Goal: Task Accomplishment & Management: Manage account settings

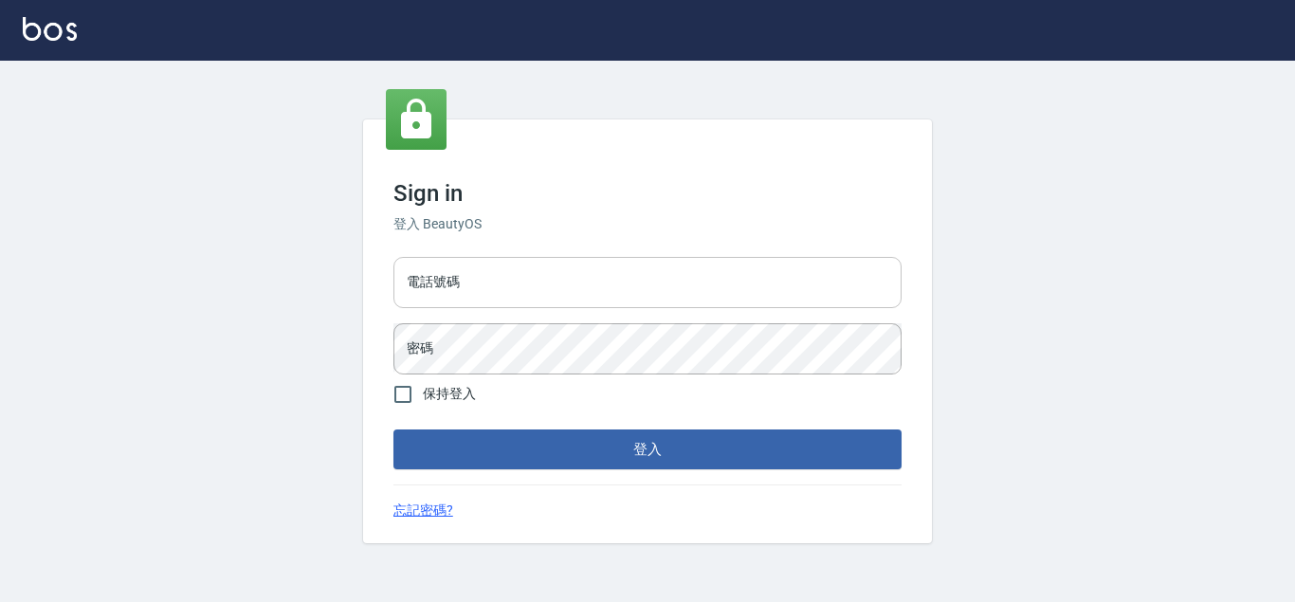
click at [474, 286] on input "電話號碼" at bounding box center [647, 282] width 508 height 51
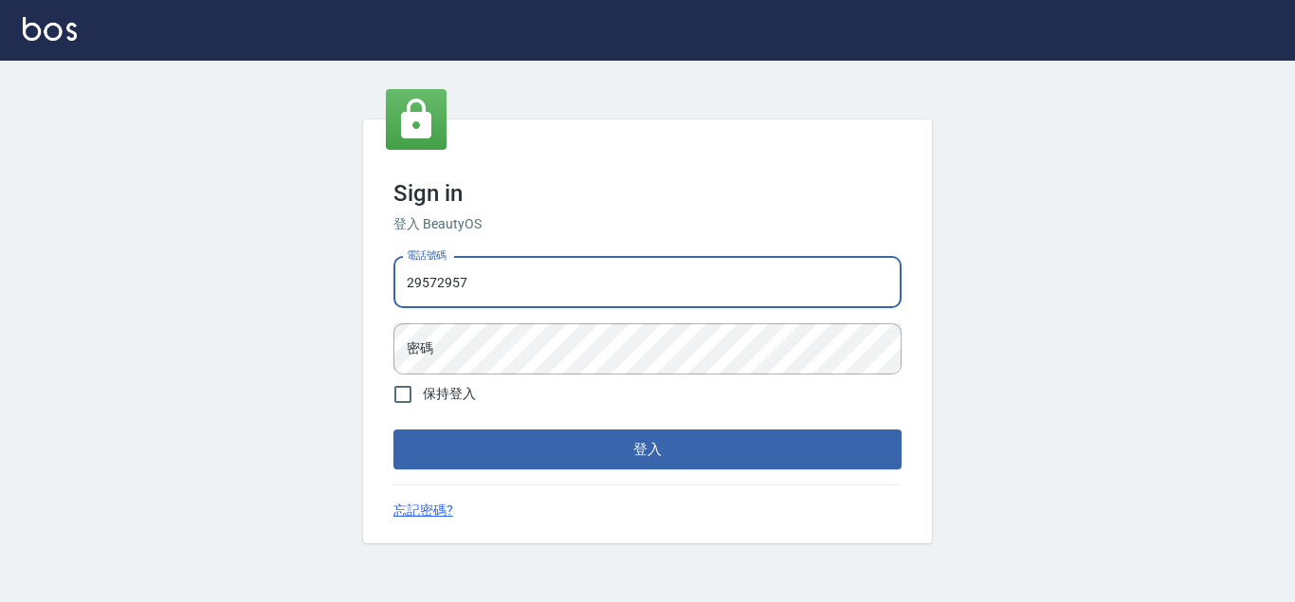
type input "29572957"
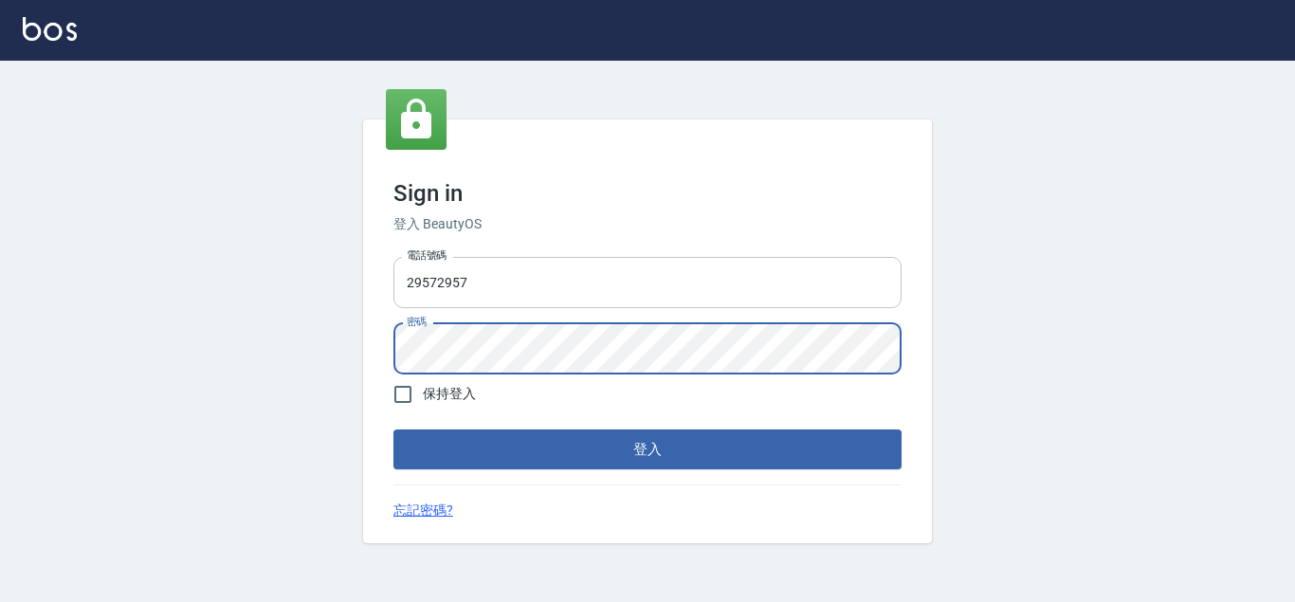
click at [393, 429] on button "登入" at bounding box center [647, 449] width 508 height 40
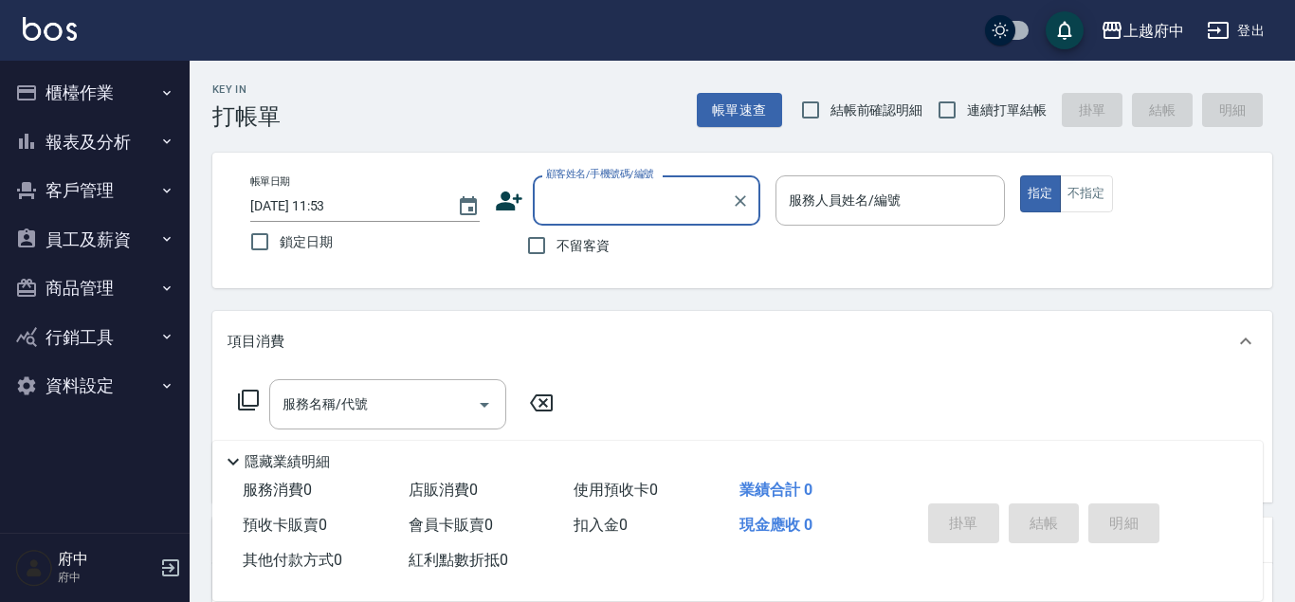
click at [208, 283] on div "Key In 打帳單 帳單速查 結帳前確認明細 連續打單結帳 掛單 結帳 明細 帳單日期 [DATE] 11:53 鎖定日期 顧客姓名/手機號碼/編號 顧客姓…" at bounding box center [742, 494] width 1105 height 866
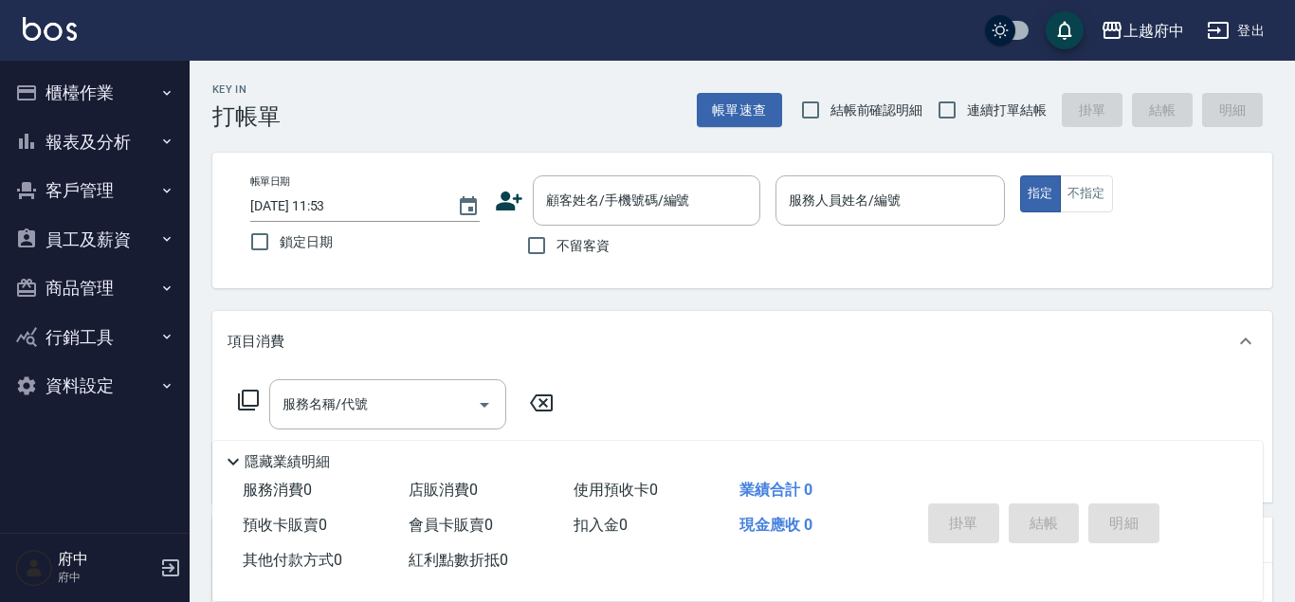
click at [82, 129] on button "報表及分析" at bounding box center [95, 142] width 174 height 49
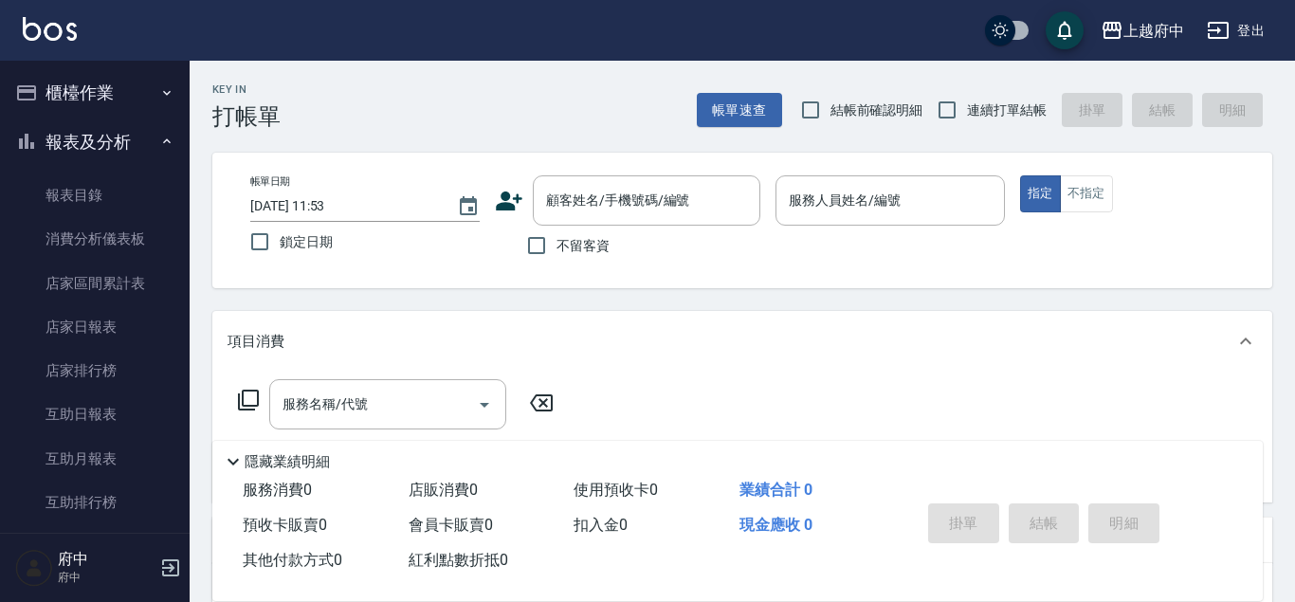
click at [83, 133] on button "報表及分析" at bounding box center [95, 142] width 174 height 49
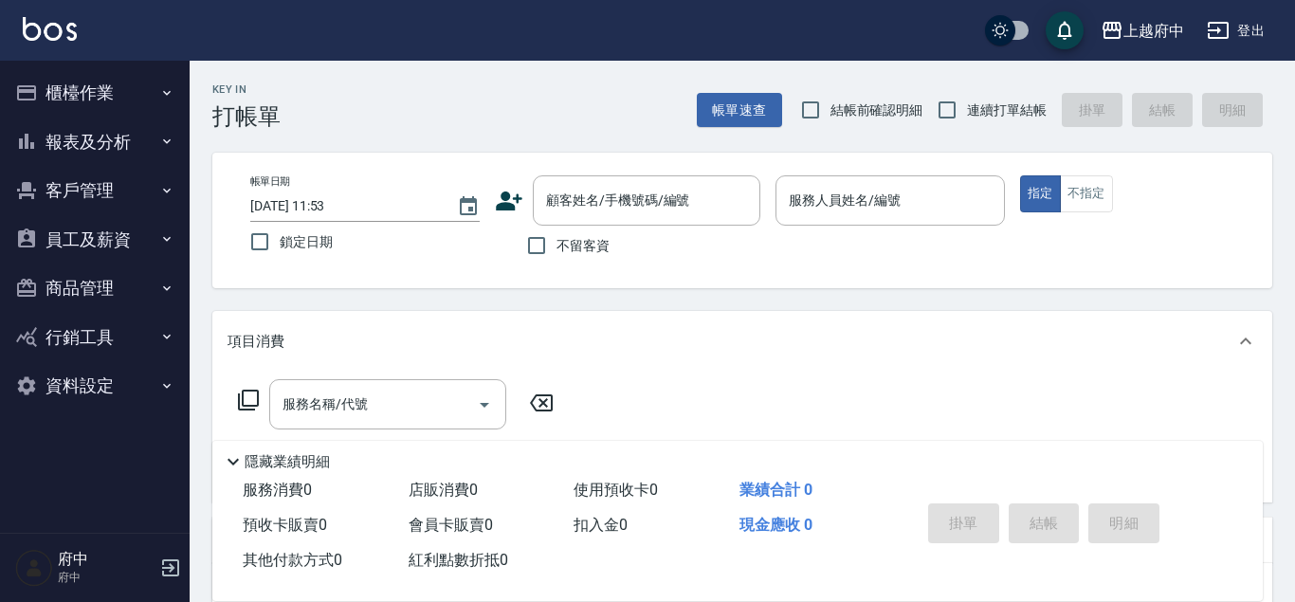
click at [84, 190] on button "客戶管理" at bounding box center [95, 190] width 174 height 49
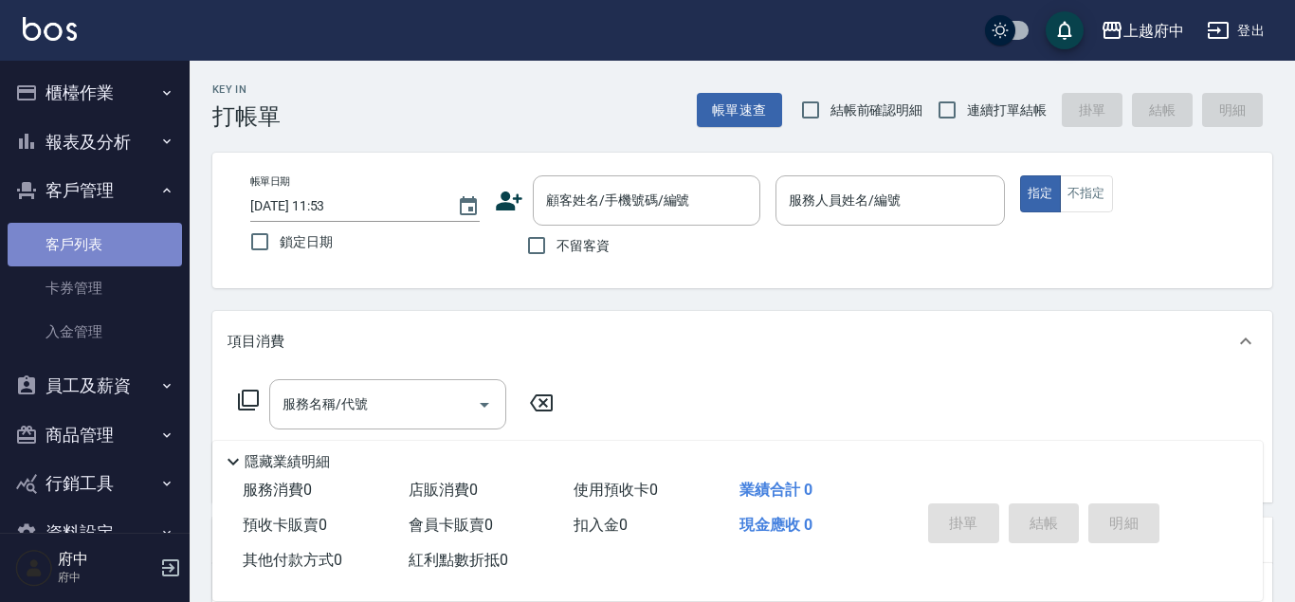
click at [94, 234] on link "客戶列表" at bounding box center [95, 245] width 174 height 44
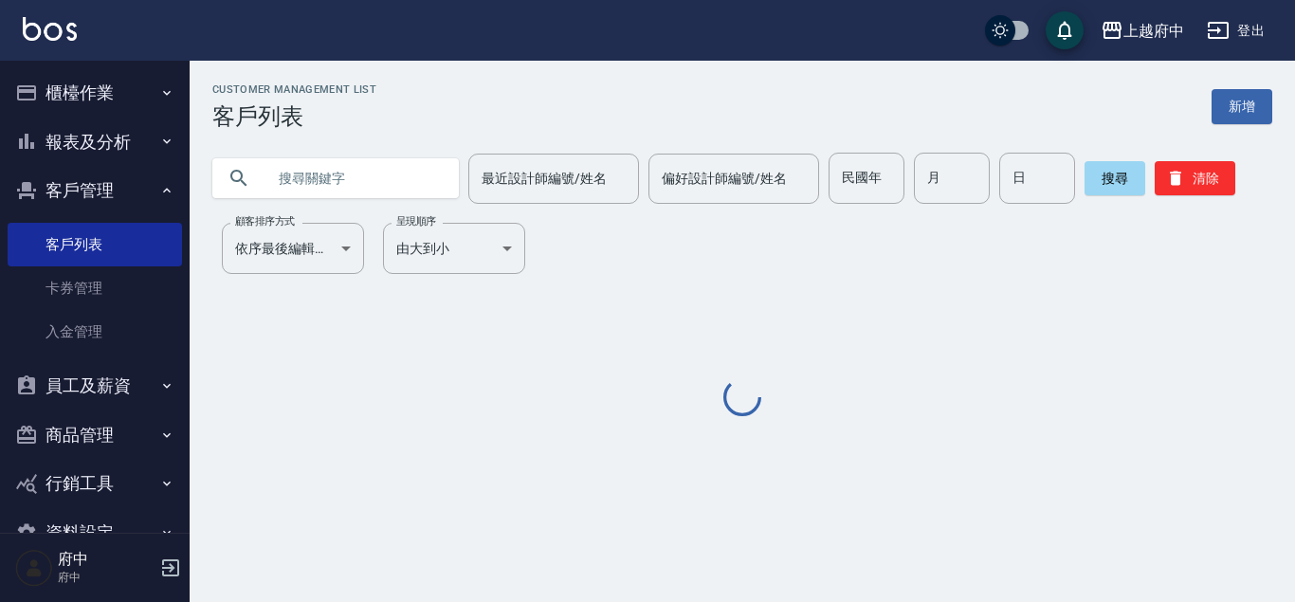
click at [297, 183] on input "text" at bounding box center [354, 178] width 178 height 51
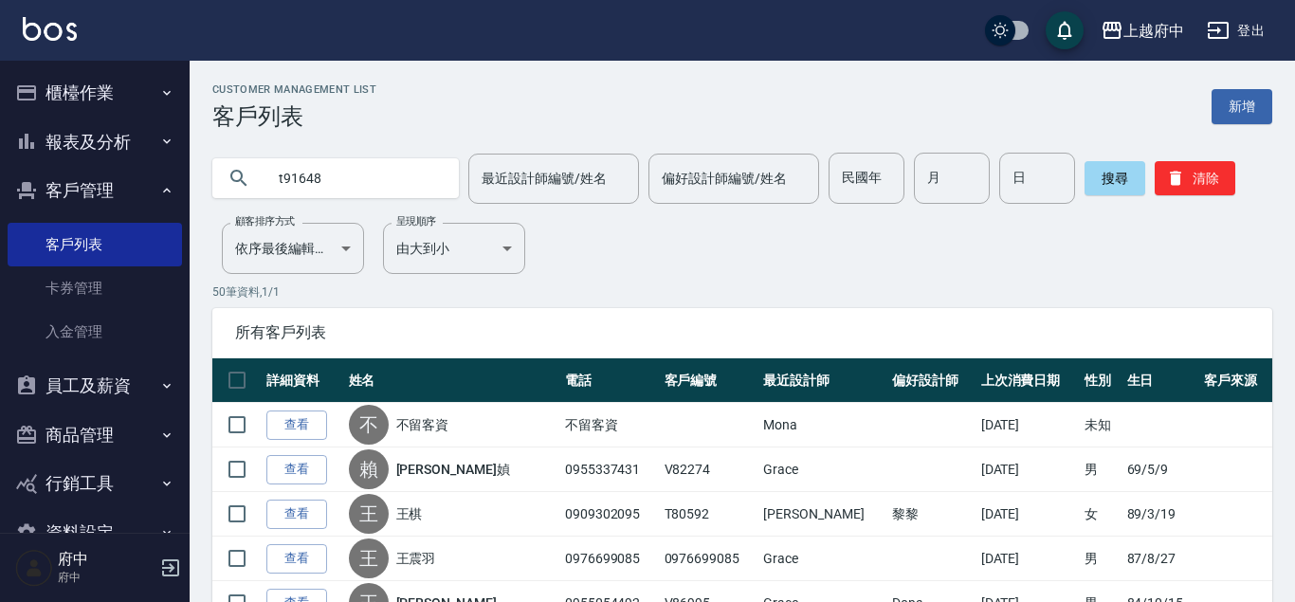
type input "t91648"
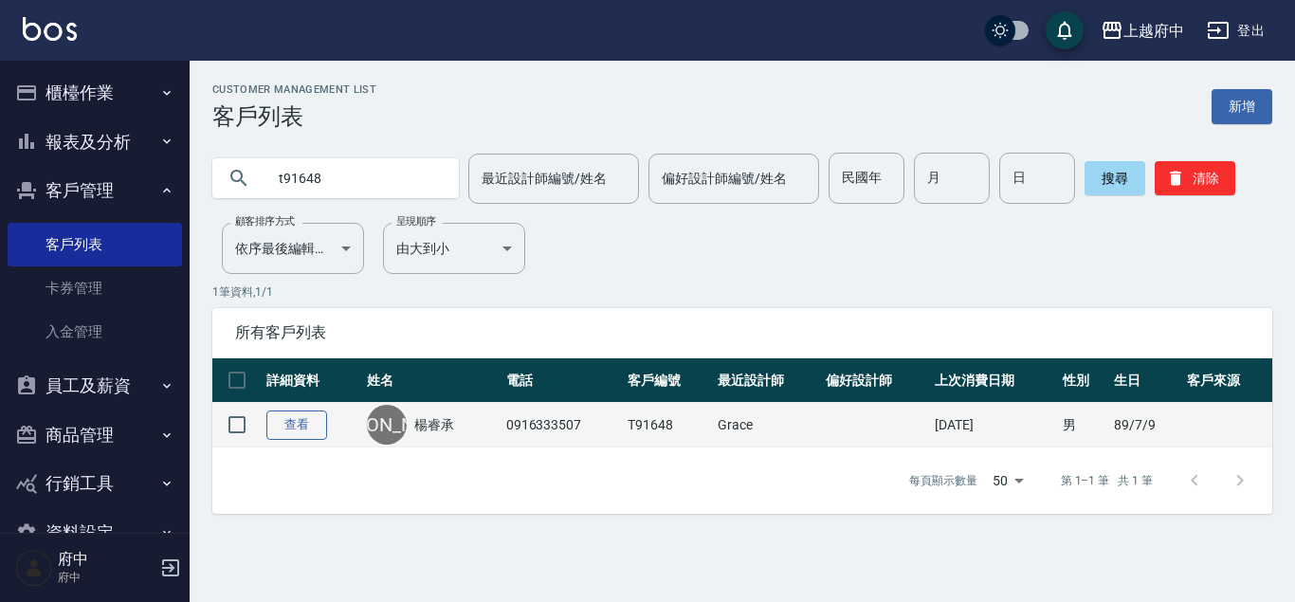
click at [271, 417] on link "查看" at bounding box center [296, 424] width 61 height 29
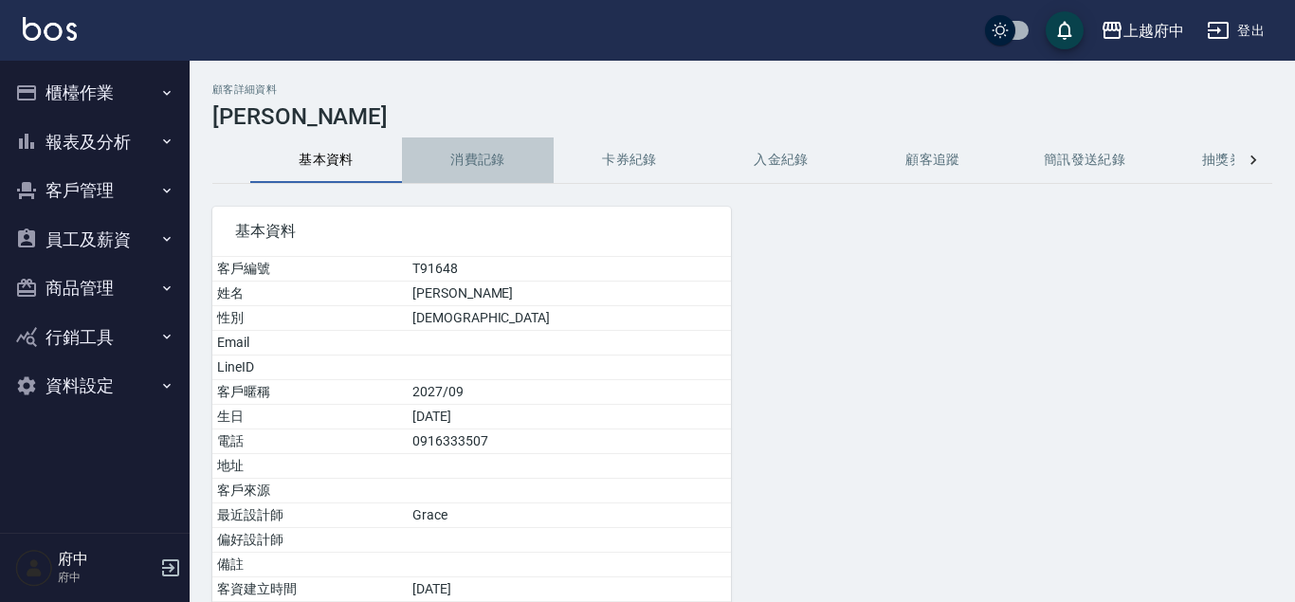
click at [476, 167] on button "消費記錄" at bounding box center [478, 159] width 152 height 45
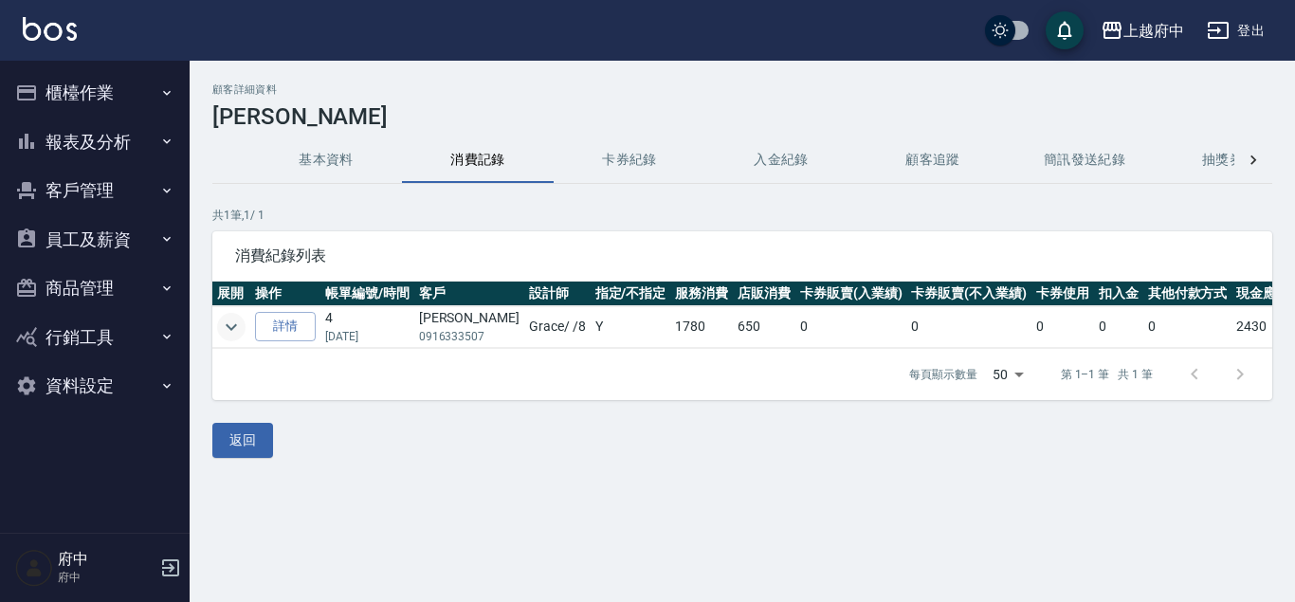
click at [230, 324] on icon "expand row" at bounding box center [231, 327] width 23 height 23
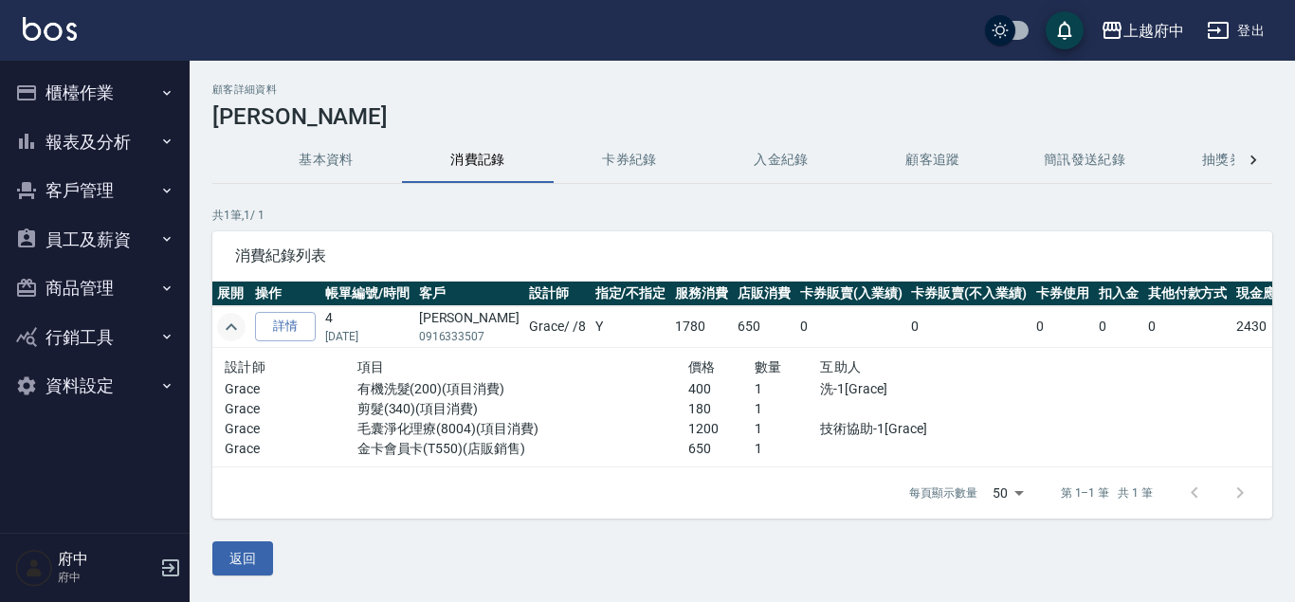
click at [288, 188] on div "顧客詳細資料 [PERSON_NAME] 基本資料 消費記錄 卡券紀錄 入金紀錄 顧客追蹤 簡訊發送紀錄 抽獎券紀錄 共 1 筆, 1 / 1 消費紀錄列表 …" at bounding box center [742, 329] width 1105 height 492
click at [315, 150] on button "基本資料" at bounding box center [326, 159] width 152 height 45
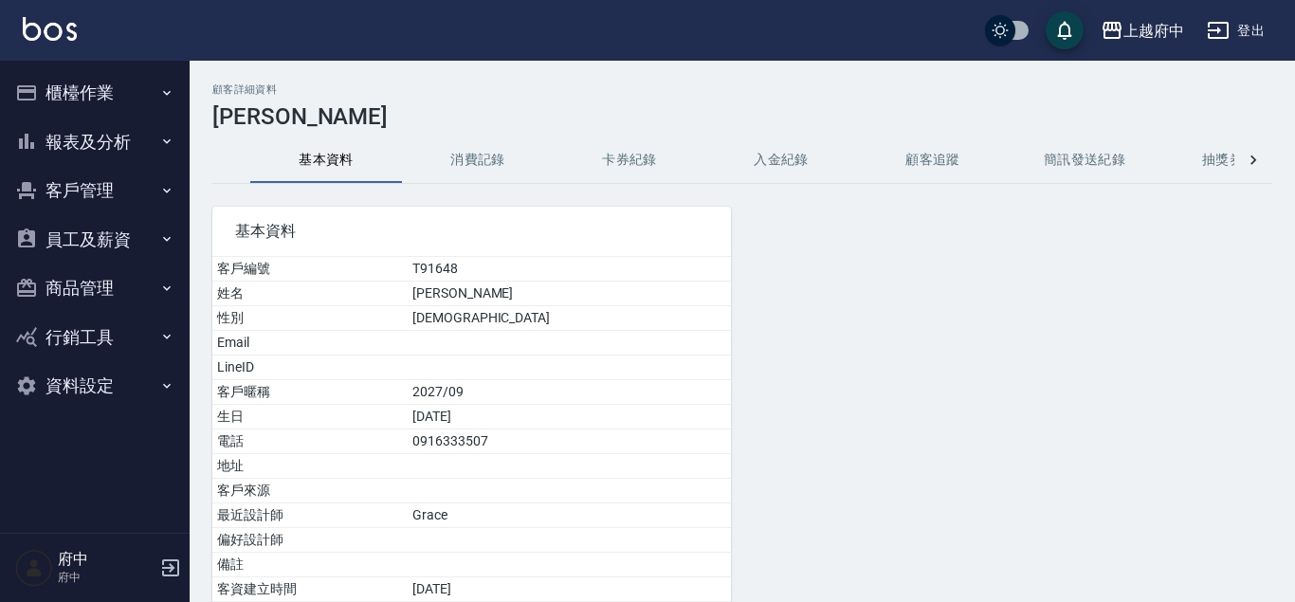
click at [463, 179] on button "消費記錄" at bounding box center [478, 159] width 152 height 45
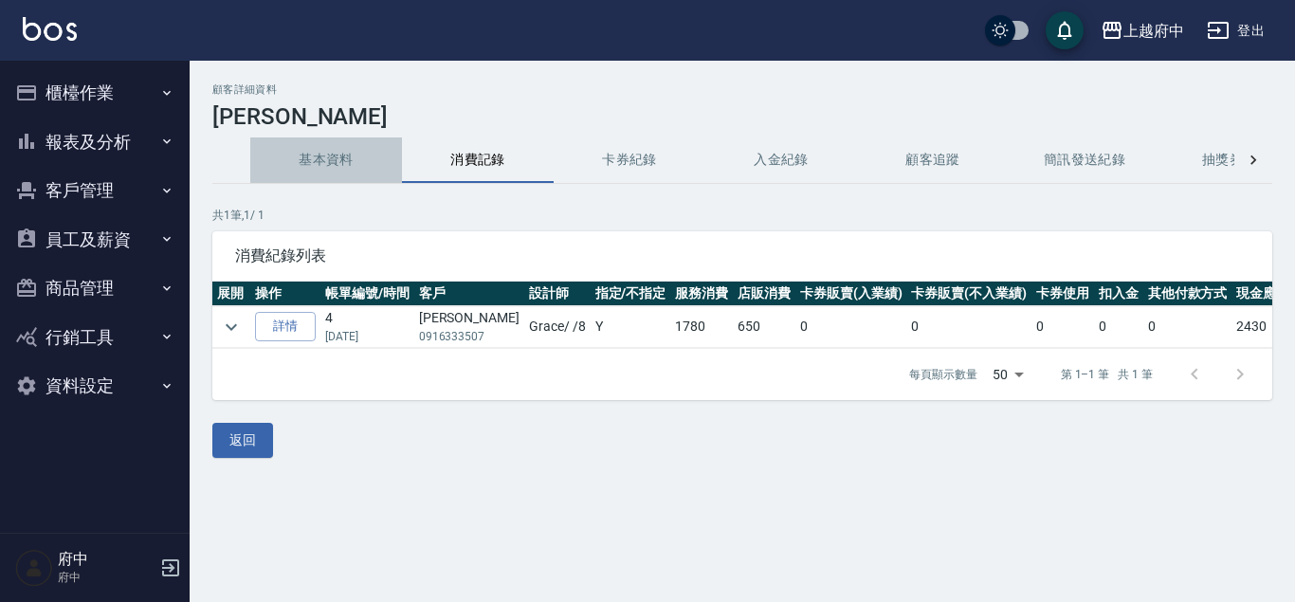
click at [303, 156] on button "基本資料" at bounding box center [326, 159] width 152 height 45
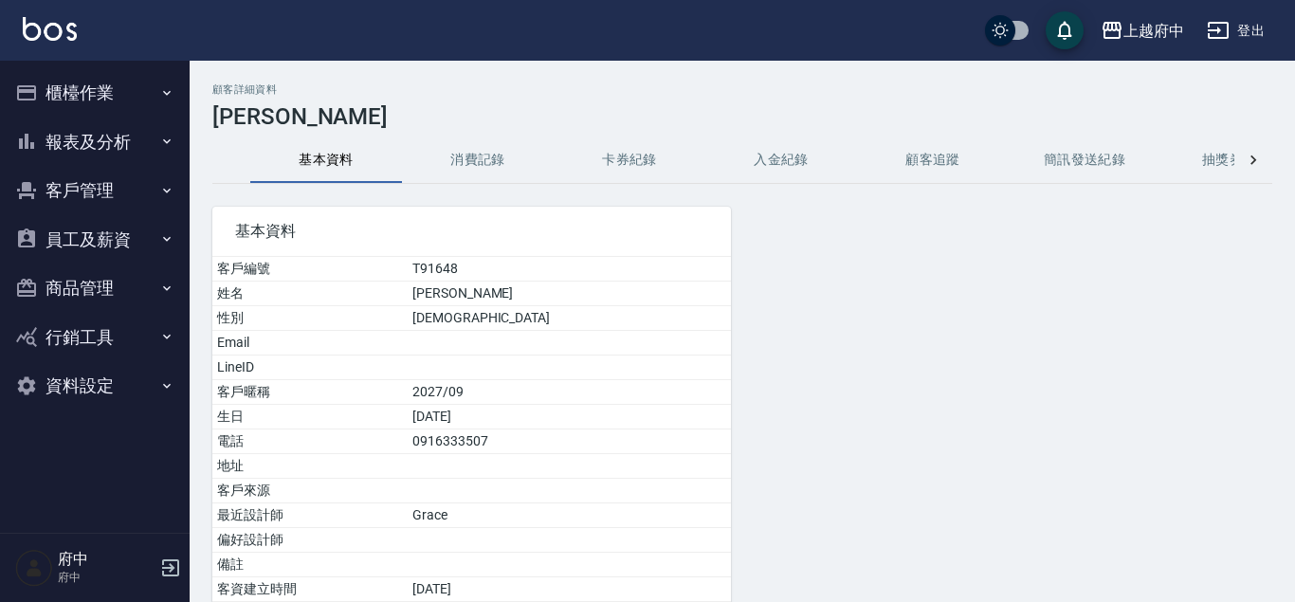
drag, startPoint x: 471, startPoint y: 166, endPoint x: 443, endPoint y: 179, distance: 31.4
click at [472, 166] on button "消費記錄" at bounding box center [478, 159] width 152 height 45
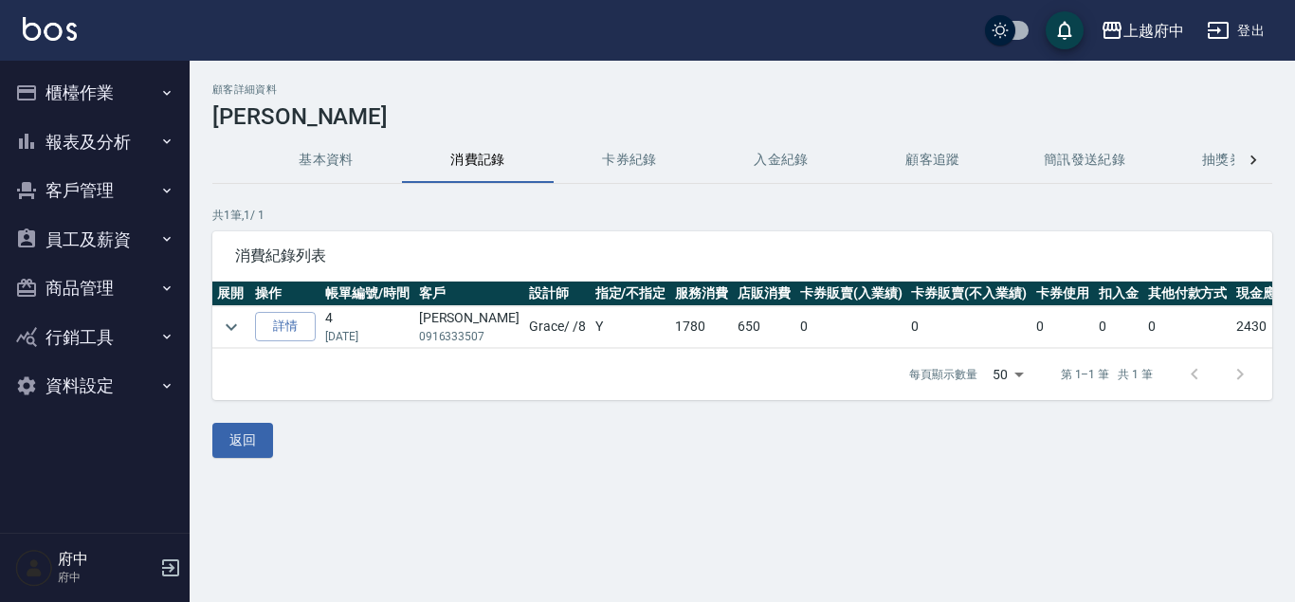
click at [247, 321] on td at bounding box center [231, 327] width 38 height 42
click at [240, 325] on icon "expand row" at bounding box center [231, 327] width 23 height 23
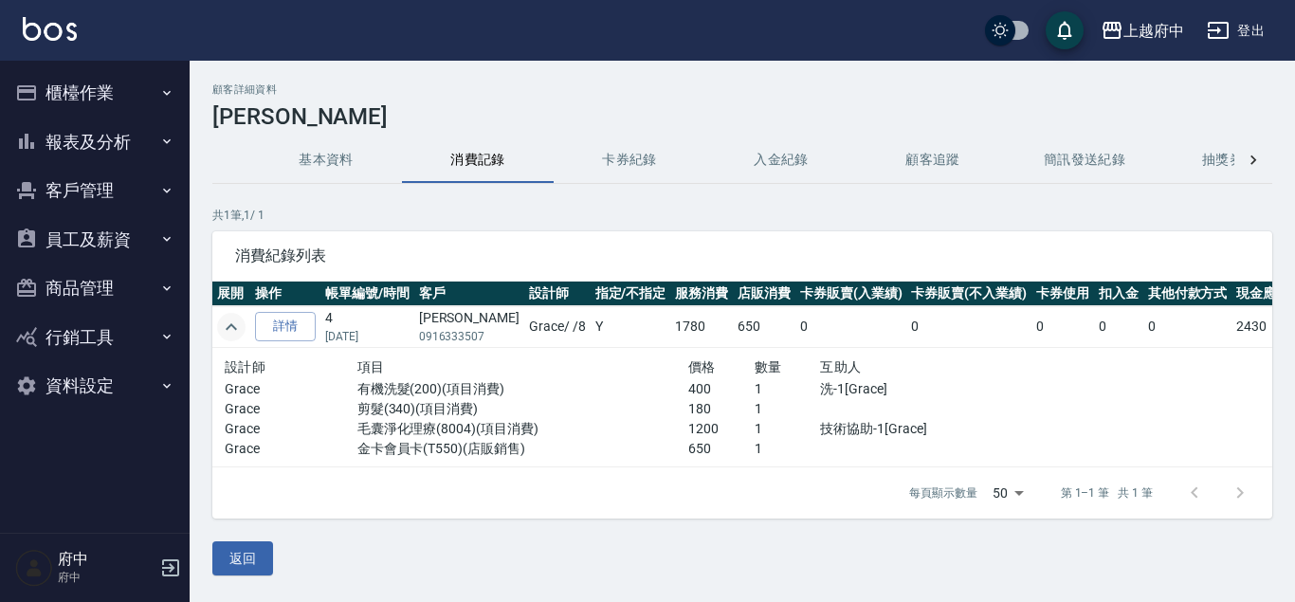
click at [328, 164] on button "基本資料" at bounding box center [326, 159] width 152 height 45
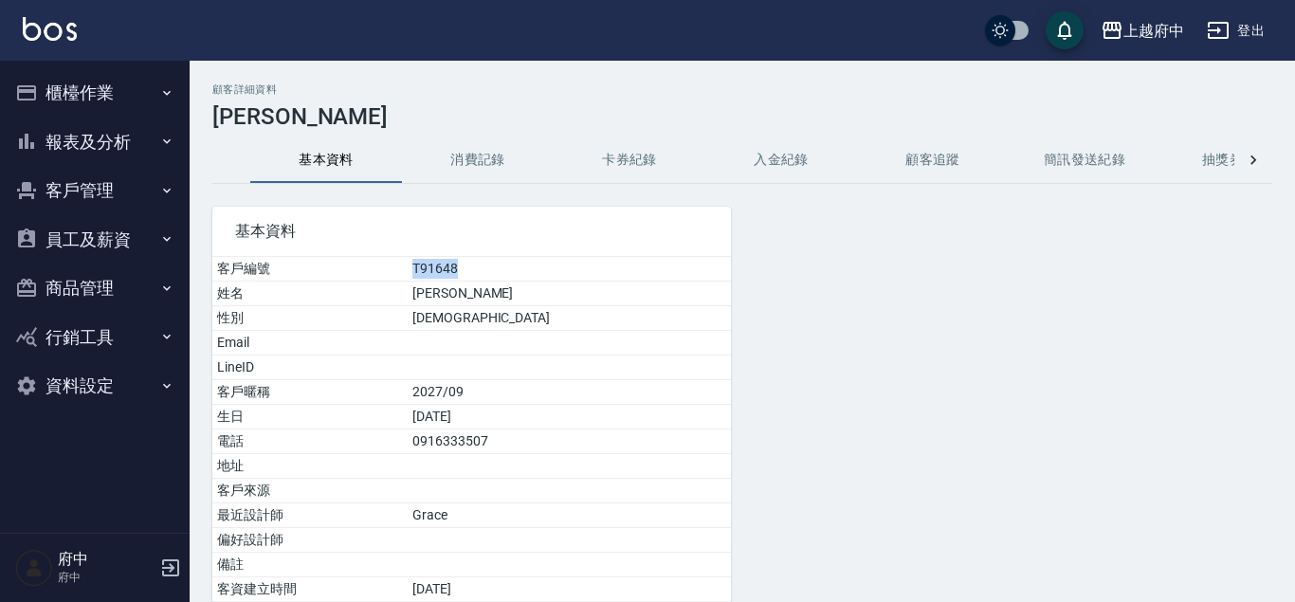
drag, startPoint x: 477, startPoint y: 267, endPoint x: 567, endPoint y: 267, distance: 90.0
click at [567, 267] on tr "客戶編號 T91648" at bounding box center [471, 269] width 518 height 25
copy tr "客戶編號 T91648"
drag, startPoint x: 486, startPoint y: 286, endPoint x: 564, endPoint y: 291, distance: 77.9
click at [564, 291] on td "楊睿承" at bounding box center [569, 293] width 323 height 25
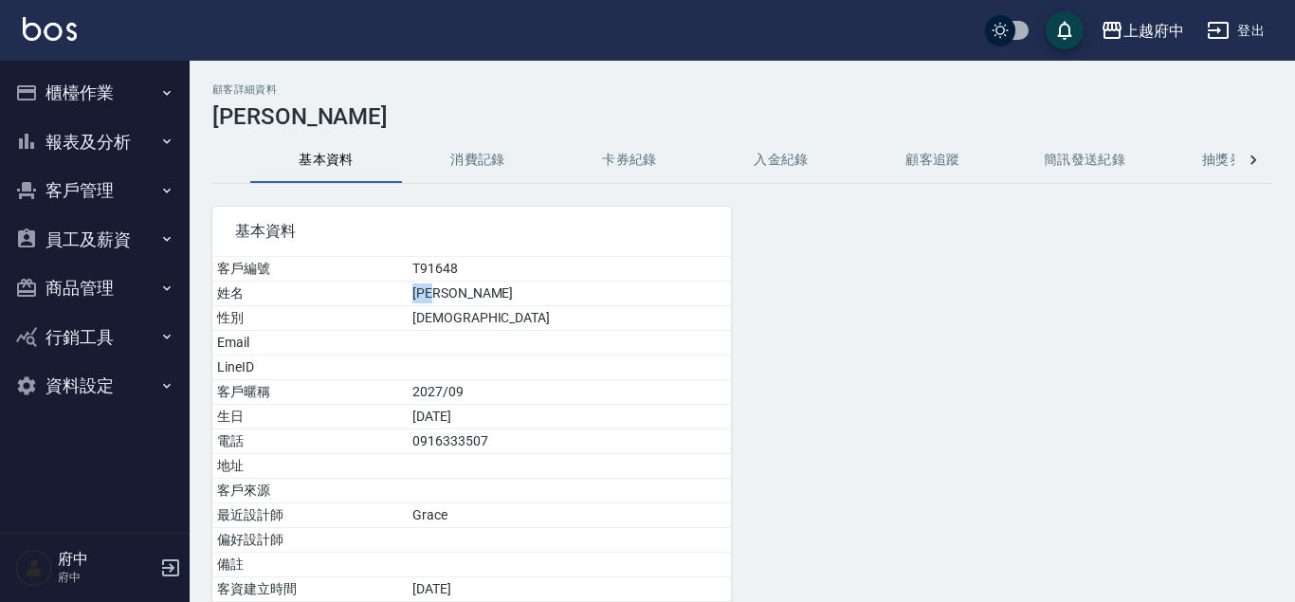
copy td "楊睿承"
drag, startPoint x: 478, startPoint y: 391, endPoint x: 556, endPoint y: 391, distance: 78.7
click at [556, 391] on tr "客戶暱稱 2027/09" at bounding box center [471, 392] width 518 height 25
copy tr "客戶暱稱 2027/09"
drag, startPoint x: 483, startPoint y: 441, endPoint x: 608, endPoint y: 452, distance: 124.7
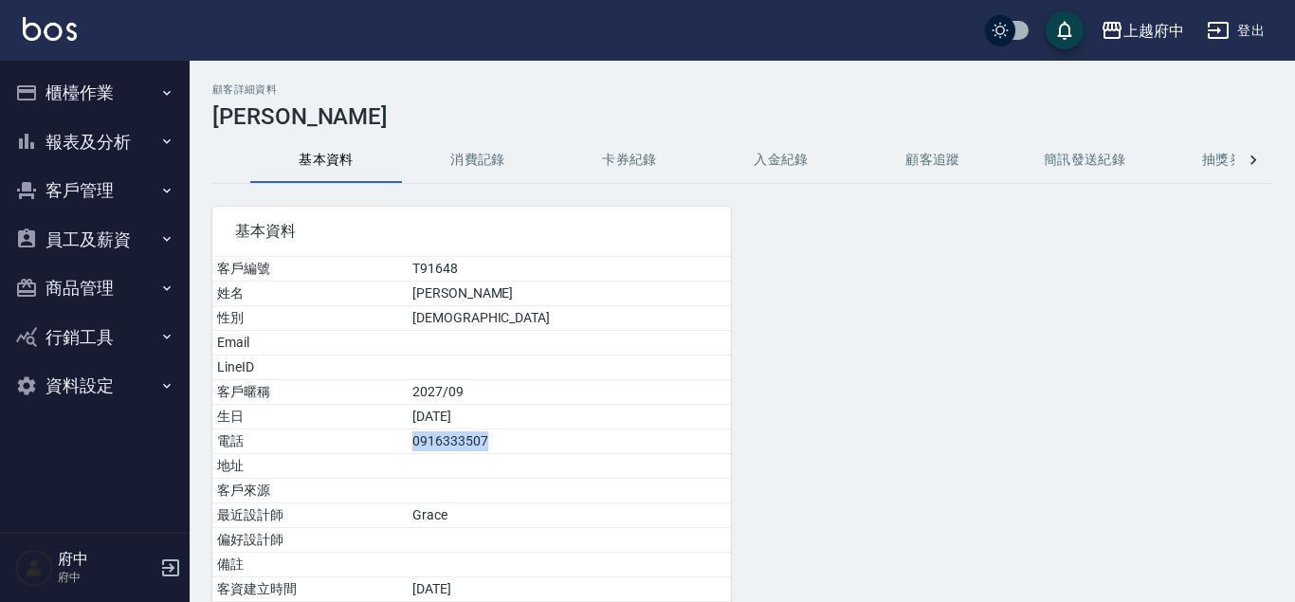
click at [608, 452] on td "0916333507" at bounding box center [569, 441] width 323 height 25
copy td "0916333507"
click at [136, 212] on button "客戶管理" at bounding box center [95, 190] width 174 height 49
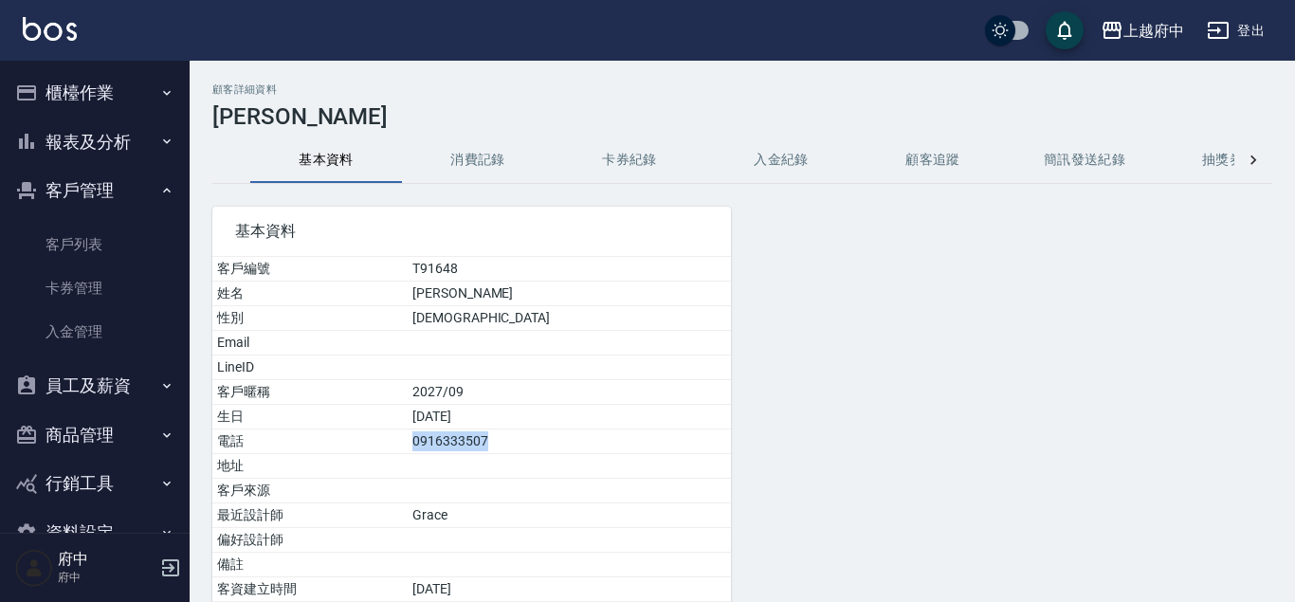
click at [116, 193] on button "客戶管理" at bounding box center [95, 190] width 174 height 49
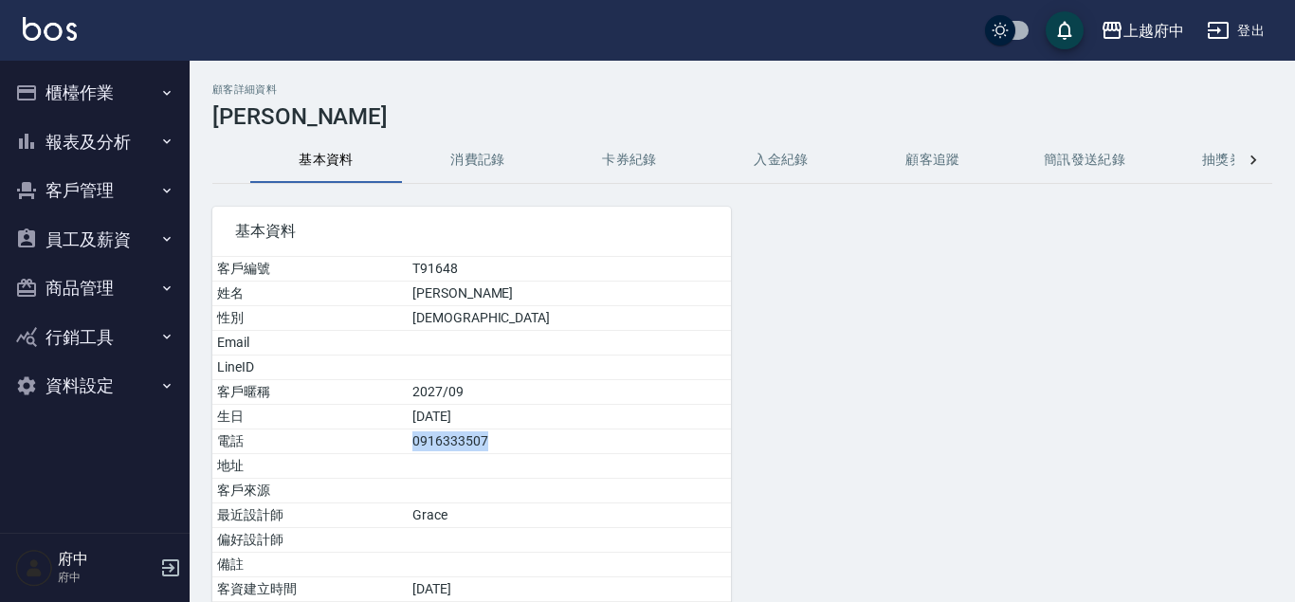
click at [91, 136] on button "報表及分析" at bounding box center [95, 142] width 174 height 49
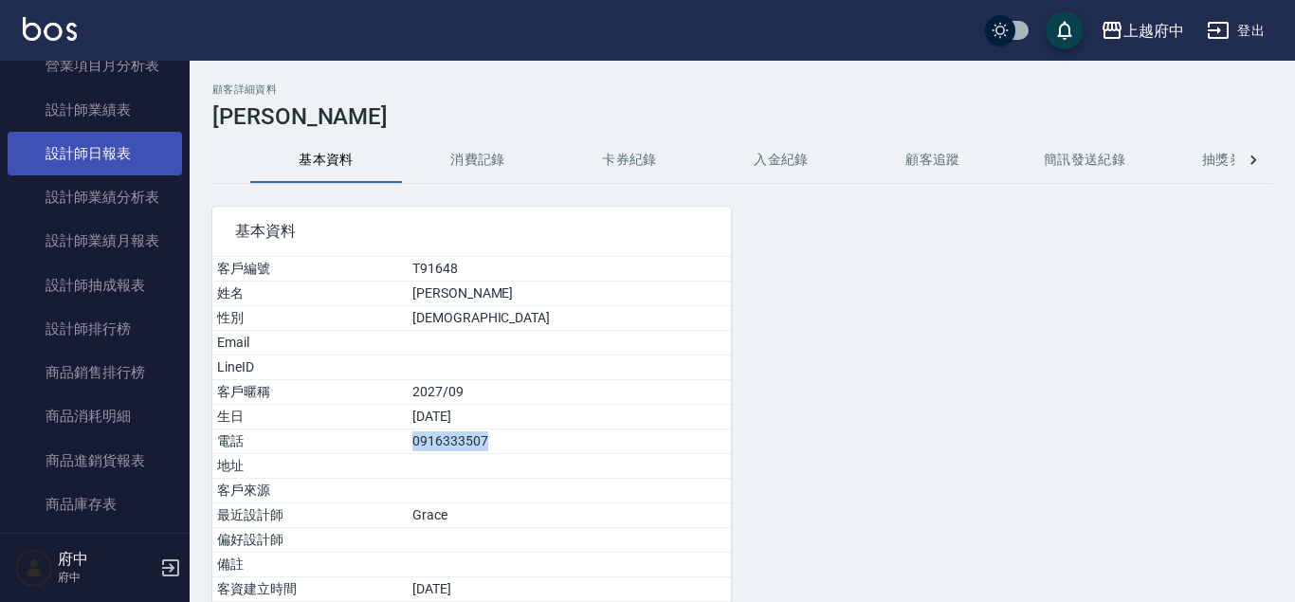
scroll to position [756, 0]
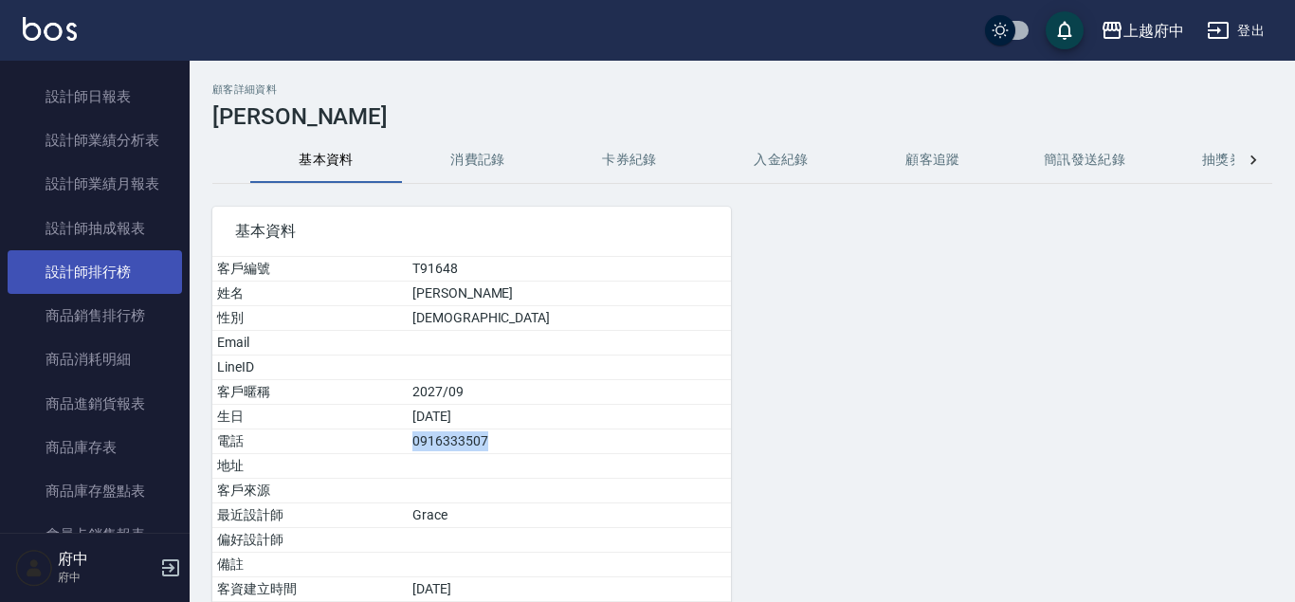
click at [106, 263] on link "設計師排行榜" at bounding box center [95, 272] width 174 height 44
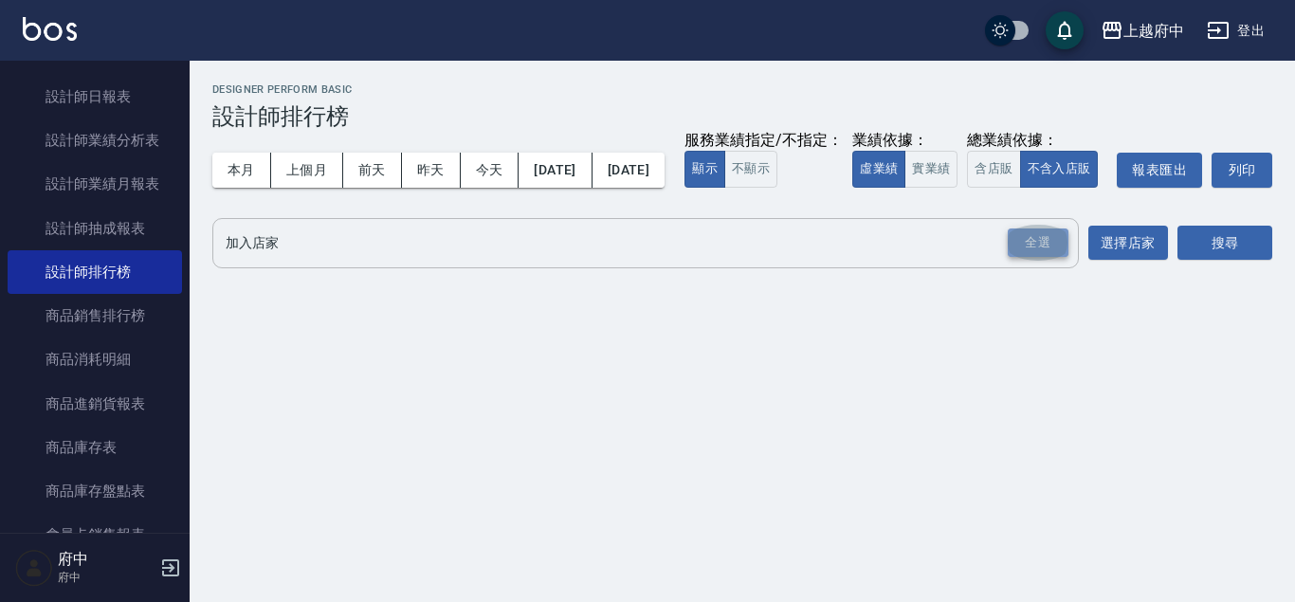
click at [1033, 258] on div "全選" at bounding box center [1037, 242] width 61 height 29
click at [1213, 262] on button "搜尋" at bounding box center [1224, 244] width 95 height 35
